Goal: Navigation & Orientation: Find specific page/section

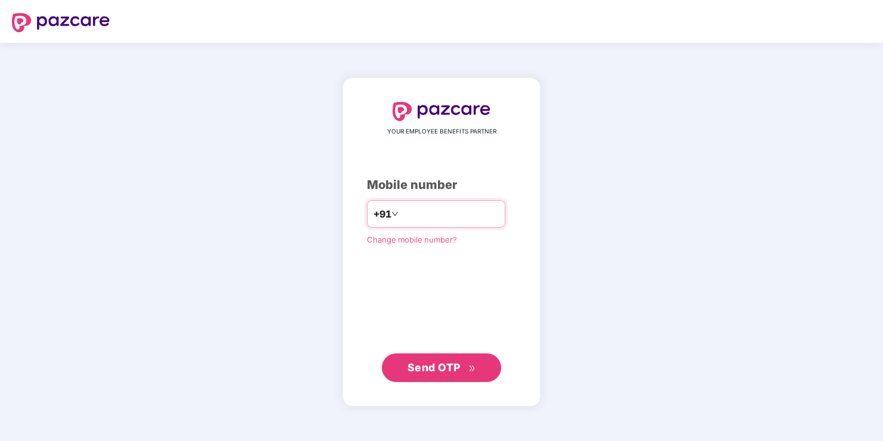
drag, startPoint x: 404, startPoint y: 210, endPoint x: 404, endPoint y: 216, distance: 6.0
click at [404, 214] on input "number" at bounding box center [450, 214] width 98 height 19
click at [444, 370] on span "Send OTP" at bounding box center [433, 368] width 53 height 13
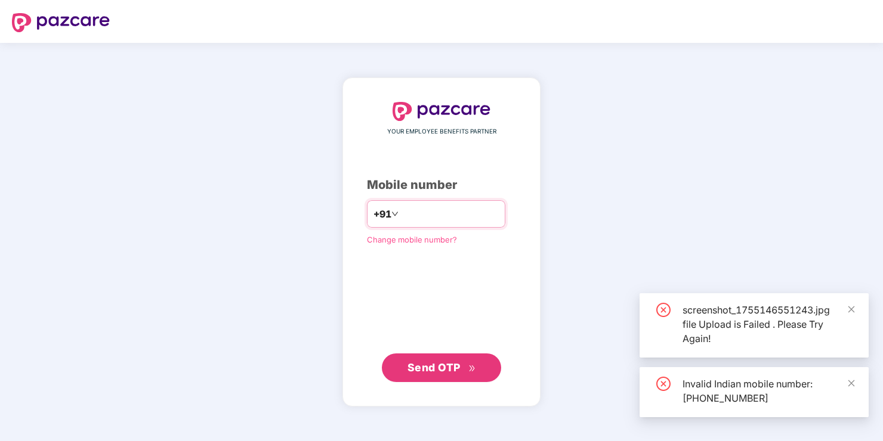
click at [401, 214] on input "**********" at bounding box center [450, 214] width 98 height 19
type input "**********"
drag, startPoint x: 431, startPoint y: 366, endPoint x: 439, endPoint y: 367, distance: 8.0
click at [431, 366] on span "Send OTP" at bounding box center [433, 368] width 53 height 13
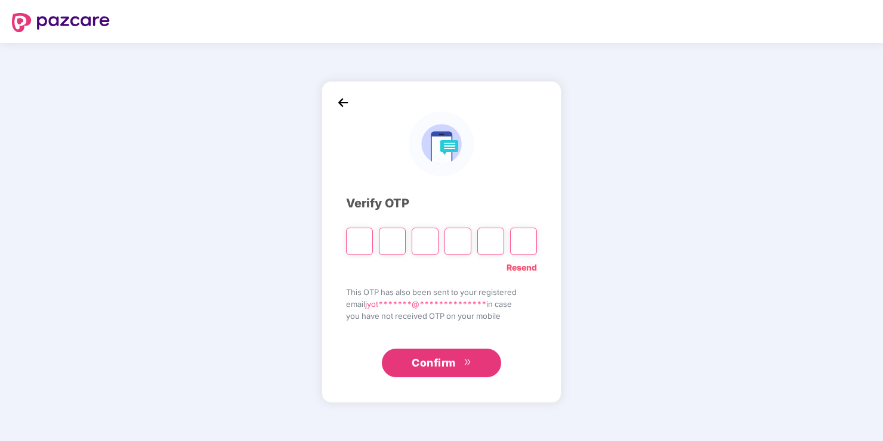
click at [361, 242] on input "Please enter verification code. Digit 1" at bounding box center [359, 241] width 27 height 27
type input "*"
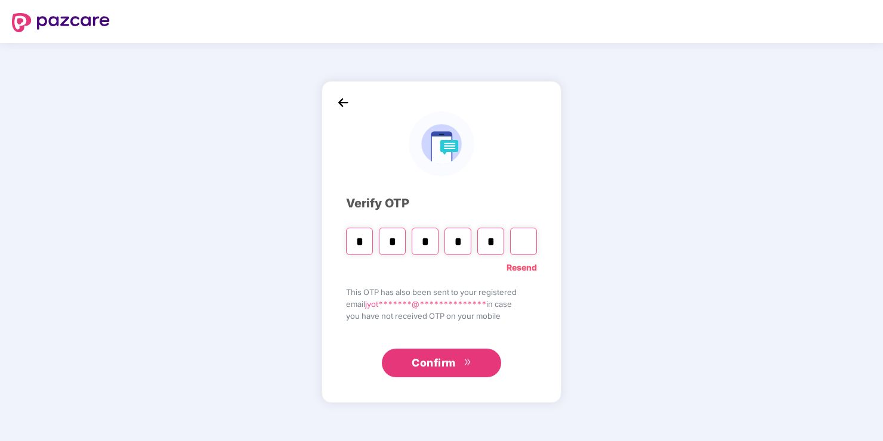
type input "*"
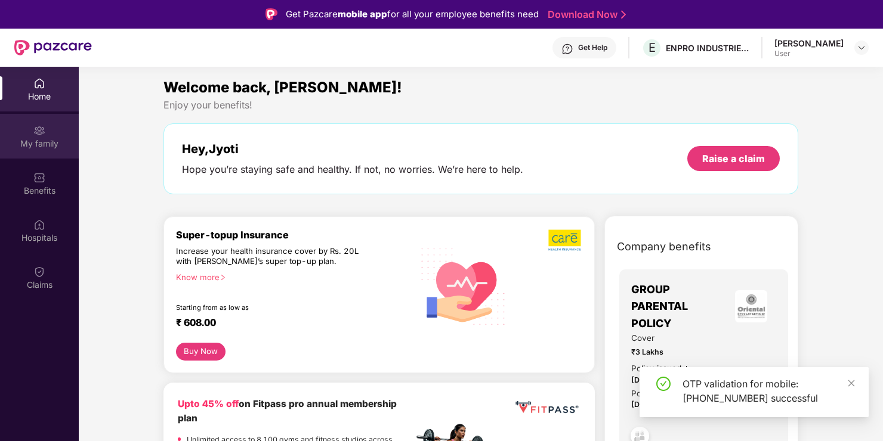
click at [41, 142] on div "My family" at bounding box center [39, 144] width 79 height 12
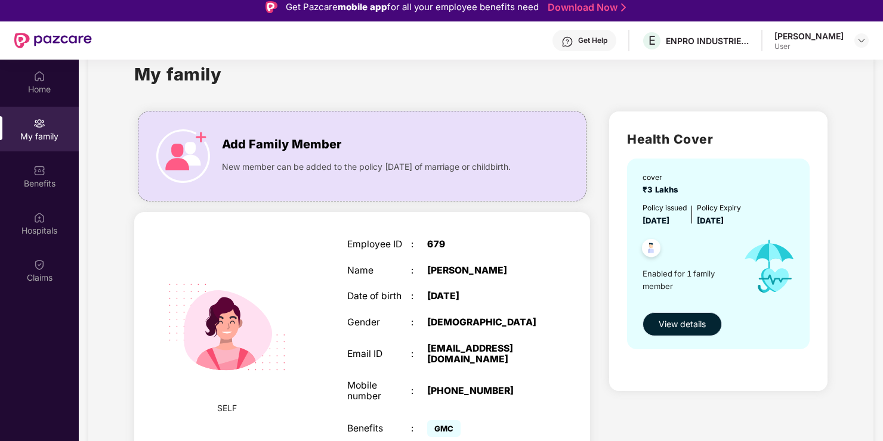
scroll to position [50, 0]
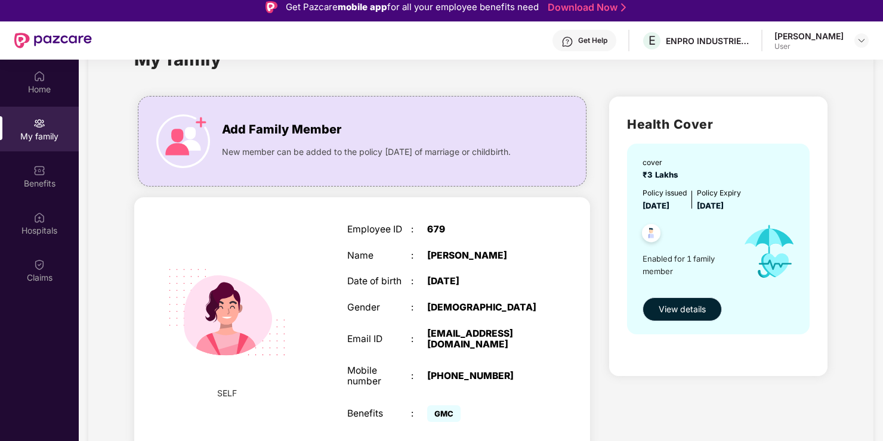
click at [681, 307] on span "View details" at bounding box center [682, 309] width 47 height 13
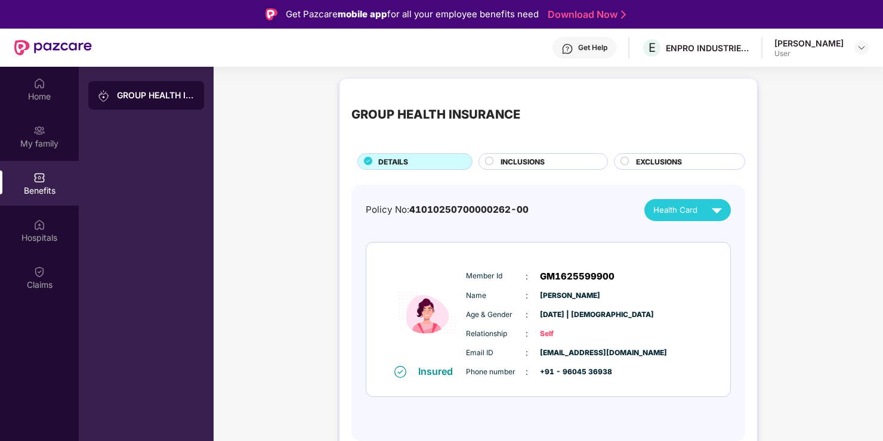
click at [301, 185] on div "GROUP HEALTH INSURANCE DETAILS INCLUSIONS EXCLUSIONS Policy No: 410102507000002…" at bounding box center [548, 272] width 669 height 398
click at [46, 144] on div "My family" at bounding box center [39, 144] width 79 height 12
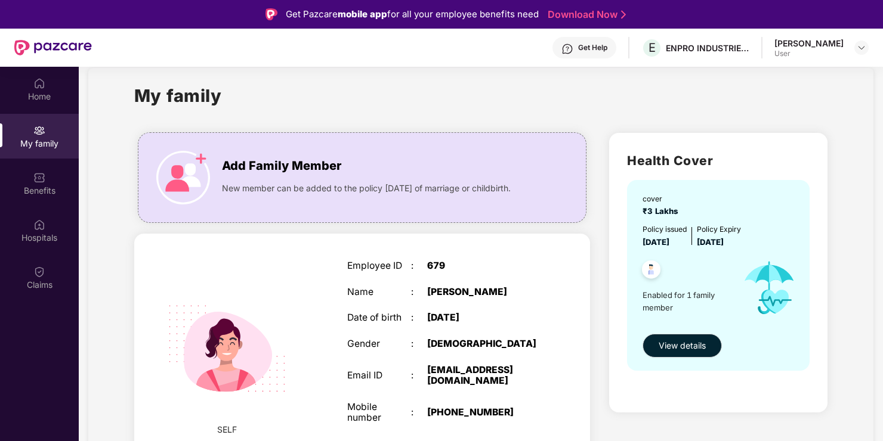
scroll to position [50, 0]
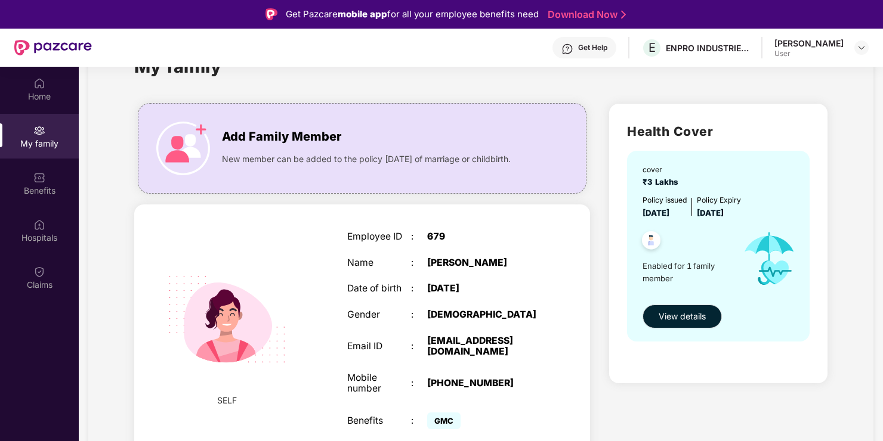
click at [38, 132] on img at bounding box center [39, 130] width 12 height 12
click at [44, 92] on div "Home" at bounding box center [39, 96] width 79 height 12
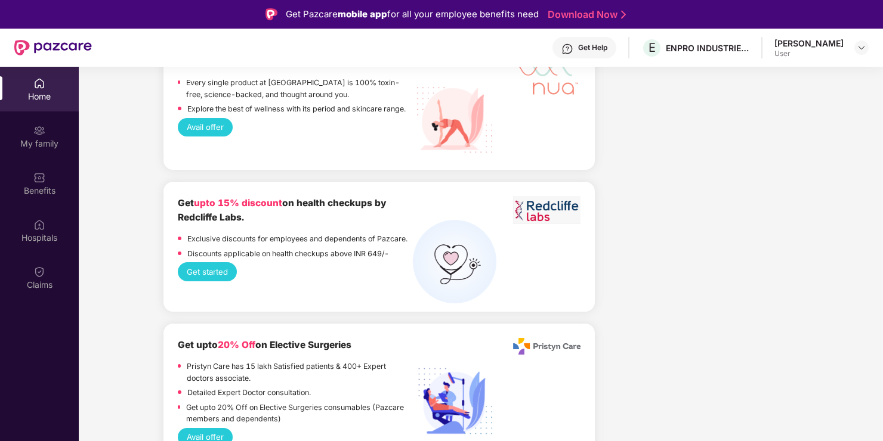
scroll to position [1372, 0]
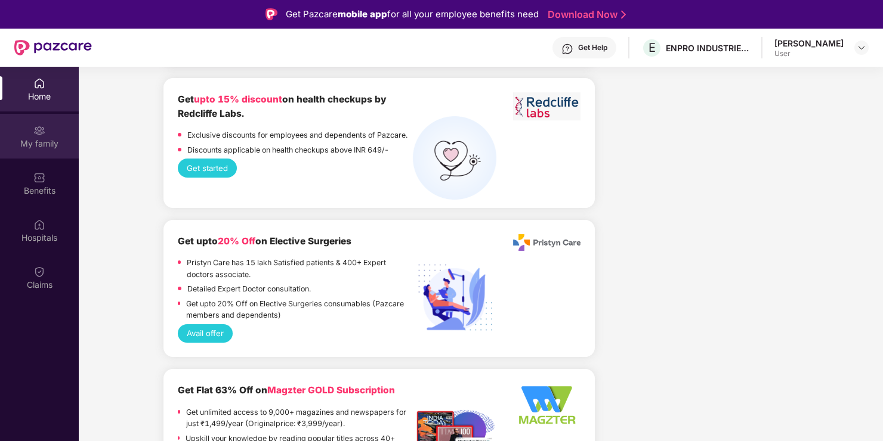
click at [39, 137] on div "My family" at bounding box center [39, 136] width 79 height 45
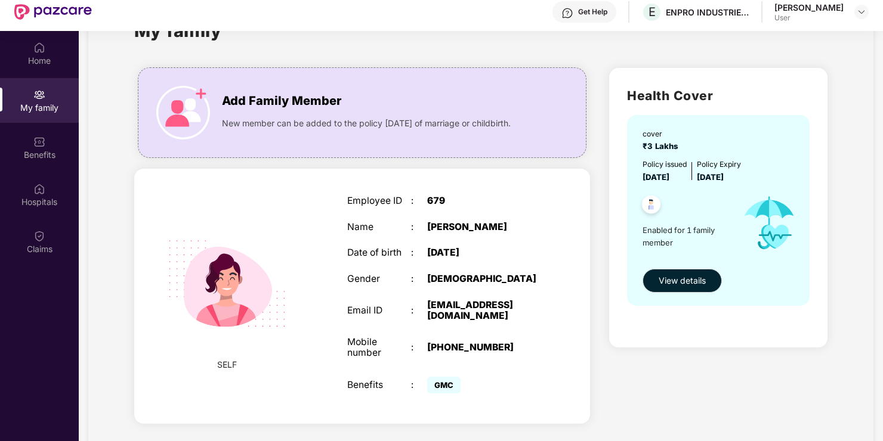
scroll to position [67, 0]
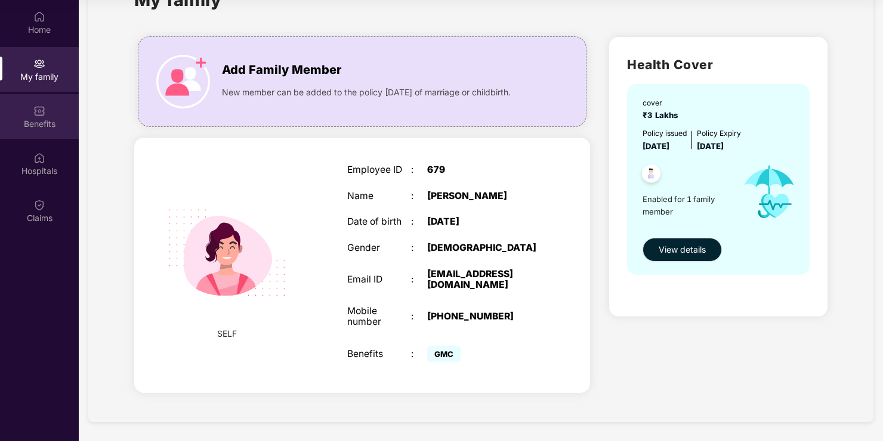
click at [39, 119] on div "Benefits" at bounding box center [39, 124] width 79 height 12
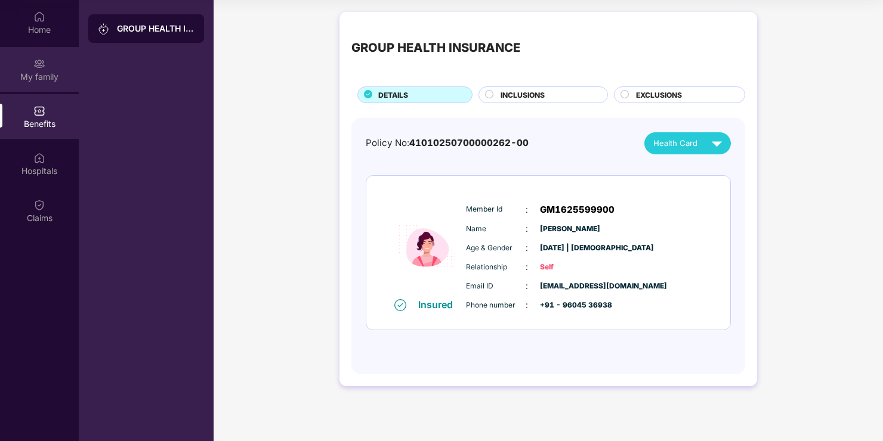
click at [42, 75] on div "My family" at bounding box center [39, 77] width 79 height 12
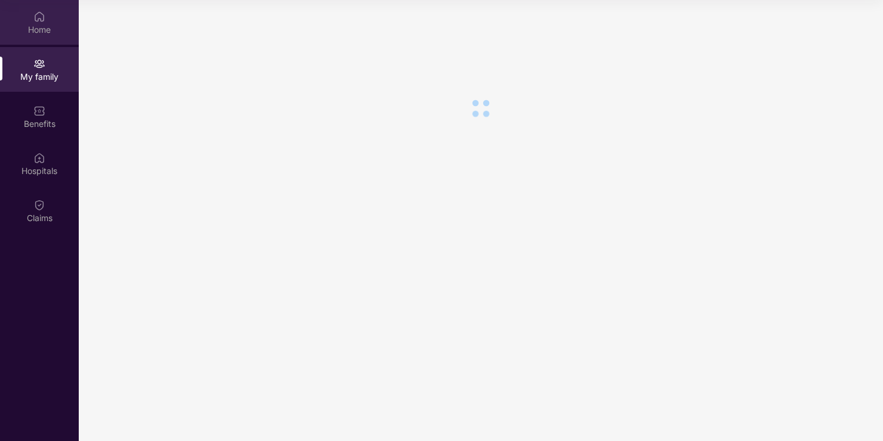
click at [39, 26] on div "Home" at bounding box center [39, 30] width 79 height 12
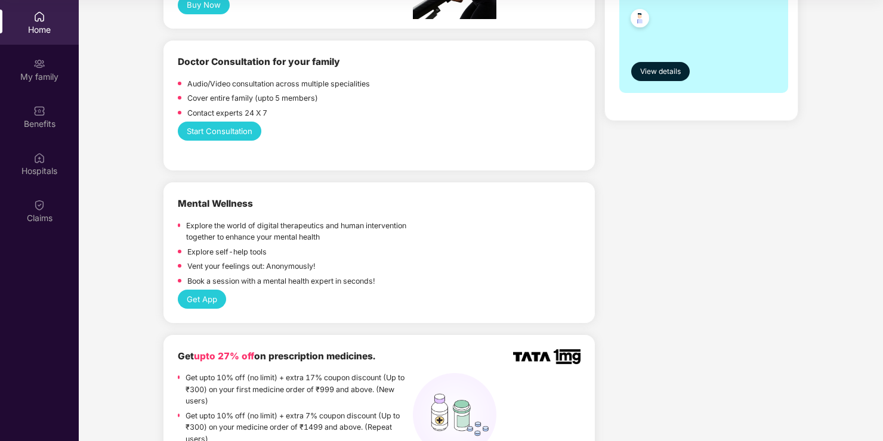
scroll to position [537, 0]
